Goal: Transaction & Acquisition: Purchase product/service

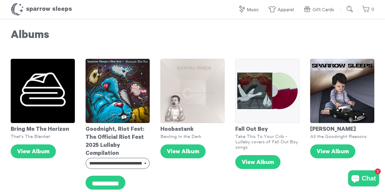
click at [353, 9] on input "submit" at bounding box center [350, 9] width 11 height 11
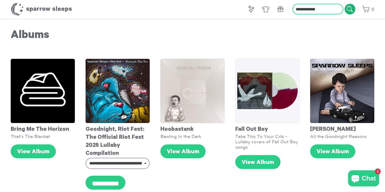
type input "**********"
click at [350, 9] on input "submit" at bounding box center [350, 9] width 11 height 11
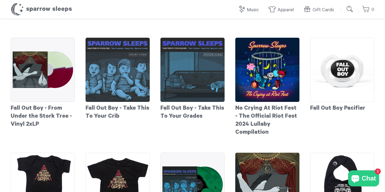
scroll to position [155, 0]
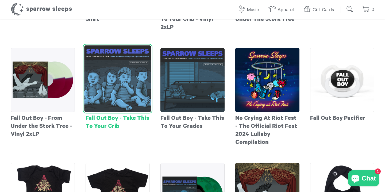
click at [108, 125] on div "Fall Out Boy - Take This To Your Crib" at bounding box center [118, 121] width 64 height 19
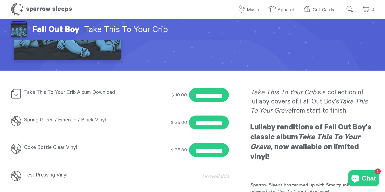
scroll to position [130, 0]
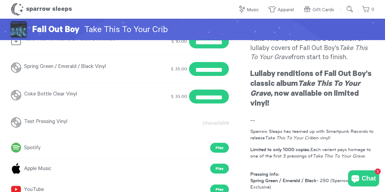
drag, startPoint x: 172, startPoint y: 30, endPoint x: 33, endPoint y: 26, distance: 139.1
click at [33, 26] on h2 "Fall Out Boy Take This To Your Crib" at bounding box center [193, 30] width 364 height 19
copy h2 "Fall Out Boy Take This To Your Crib"
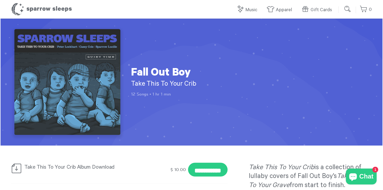
scroll to position [0, 0]
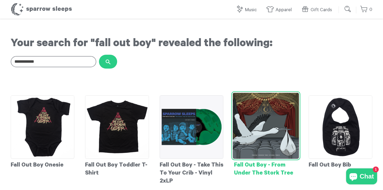
click at [254, 173] on div "Fall Out Boy - From Under The Stork Tree" at bounding box center [266, 168] width 64 height 19
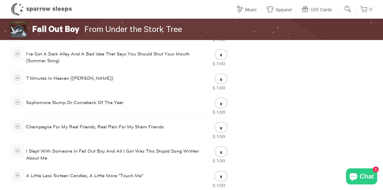
scroll to position [477, 0]
